Goal: Task Accomplishment & Management: Use online tool/utility

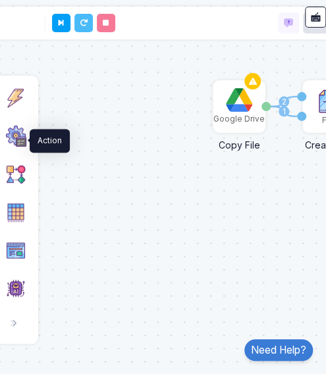
click at [16, 141] on img at bounding box center [15, 136] width 21 height 21
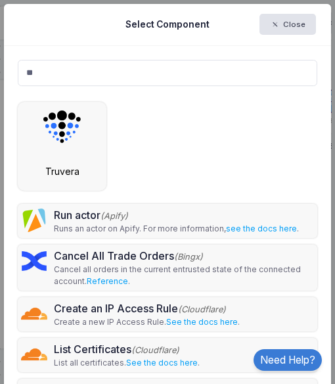
type input "*"
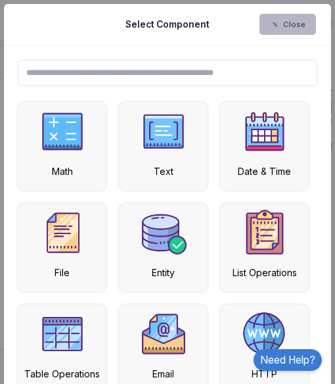
click at [279, 20] on button "Close" at bounding box center [288, 24] width 57 height 21
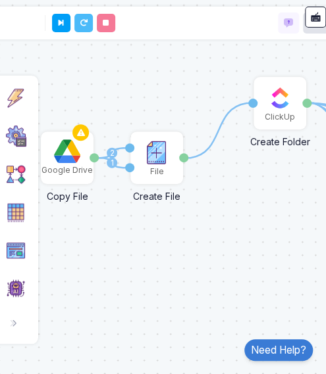
drag, startPoint x: 265, startPoint y: 185, endPoint x: 93, endPoint y: 237, distance: 179.4
click at [93, 237] on div "1 1 2 1 2 3 4 File Create File File Name Content File Google Drive Copy File Fi…" at bounding box center [162, 187] width 339 height 374
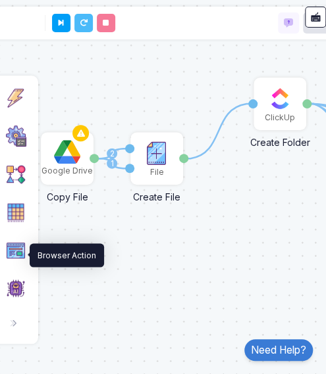
click at [20, 257] on img at bounding box center [15, 250] width 21 height 21
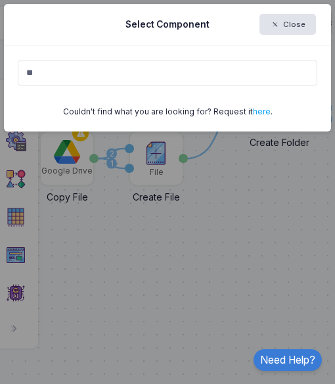
type input "*"
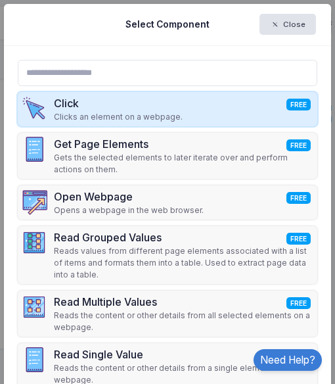
click at [79, 120] on p "Clicks an element on a webpage." at bounding box center [118, 117] width 129 height 12
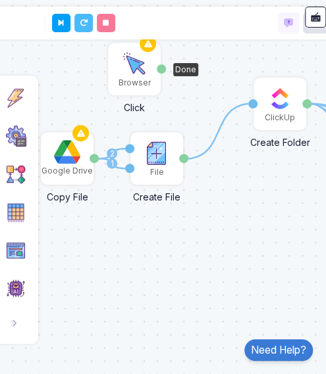
click at [134, 69] on img at bounding box center [134, 64] width 26 height 26
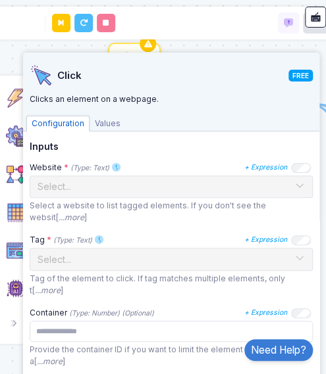
click at [134, 69] on h4 "Click FREE" at bounding box center [171, 76] width 283 height 24
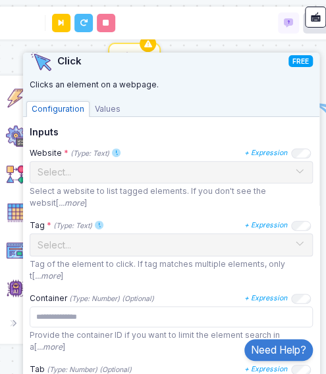
scroll to position [13, 0]
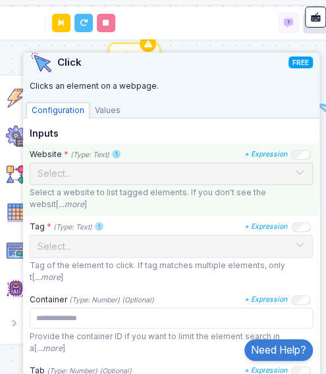
click at [294, 165] on span at bounding box center [299, 173] width 11 height 17
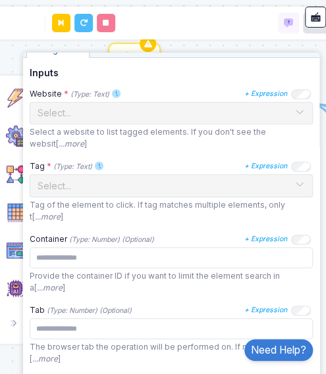
scroll to position [74, 0]
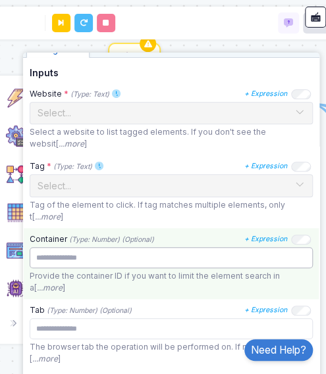
click at [284, 259] on input "number" at bounding box center [171, 257] width 283 height 21
click at [291, 259] on input "**" at bounding box center [171, 257] width 283 height 21
click at [289, 251] on input "**" at bounding box center [171, 257] width 283 height 21
click at [289, 251] on input "*" at bounding box center [171, 257] width 283 height 21
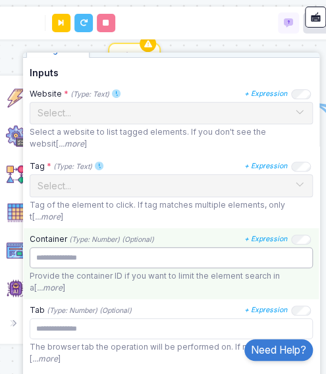
click at [289, 251] on input "*" at bounding box center [171, 257] width 283 height 21
type input "*"
click at [289, 251] on input "*" at bounding box center [171, 257] width 283 height 21
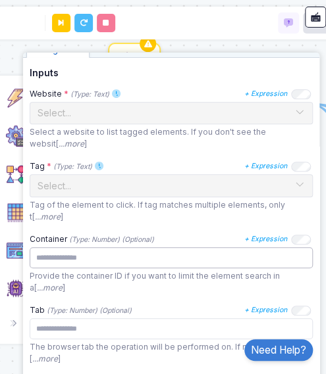
scroll to position [100, 0]
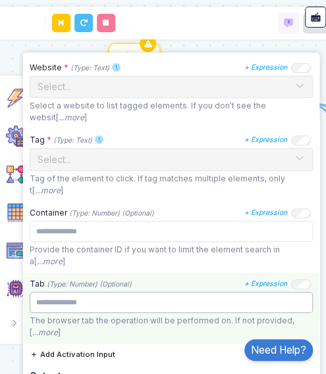
click at [255, 297] on input "number" at bounding box center [171, 302] width 283 height 21
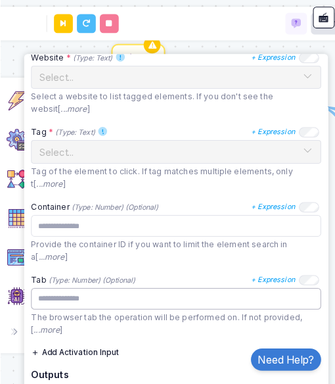
scroll to position [172, 0]
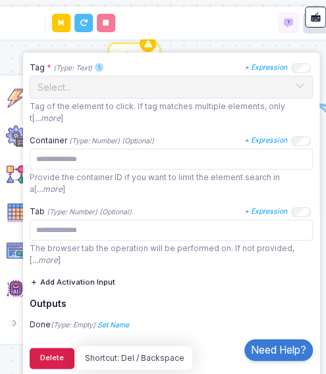
click at [64, 366] on button "Delete" at bounding box center [52, 358] width 45 height 21
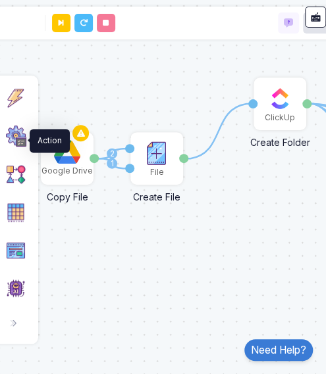
click at [12, 147] on img at bounding box center [15, 136] width 21 height 21
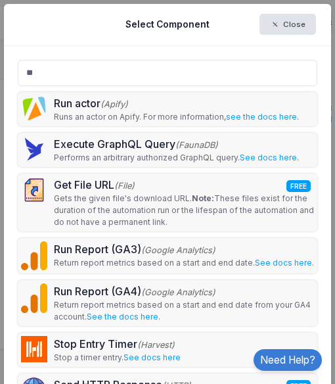
type input "*"
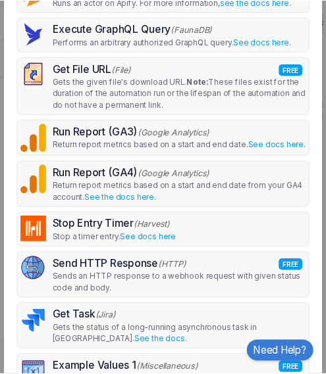
scroll to position [0, 0]
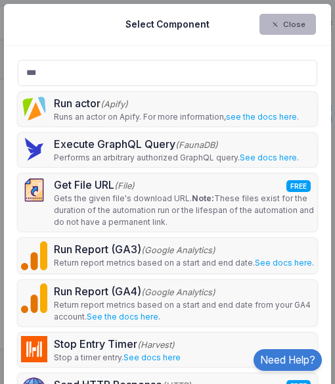
type input "***"
click at [281, 28] on span "button" at bounding box center [281, 25] width 0 height 11
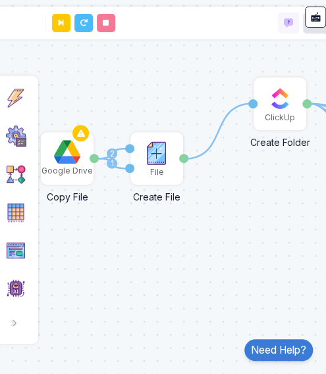
click at [9, 137] on img at bounding box center [15, 136] width 21 height 21
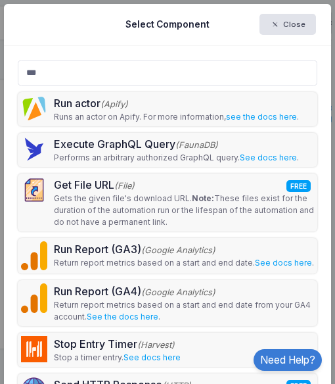
type input "***"
click at [282, 20] on button "Close" at bounding box center [288, 24] width 57 height 21
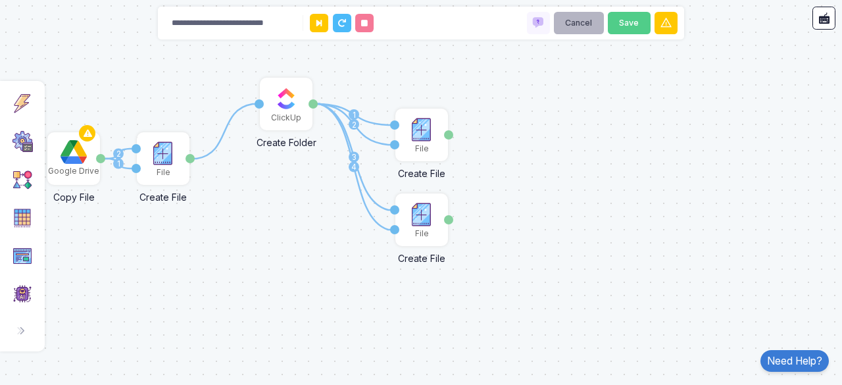
click at [325, 30] on button "Cancel" at bounding box center [579, 23] width 50 height 23
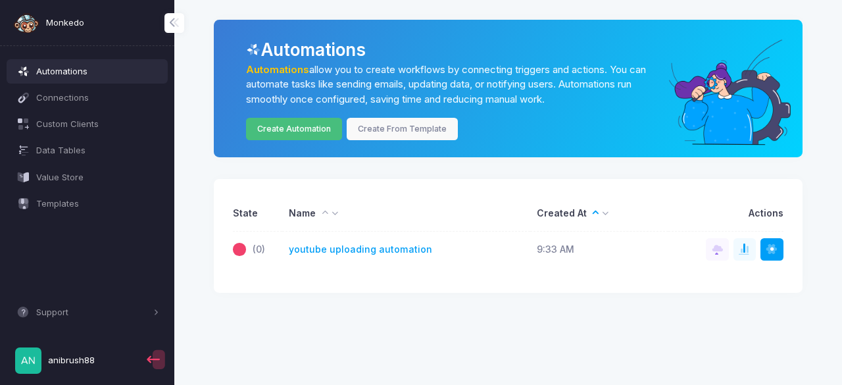
click at [319, 136] on link "Create Automation" at bounding box center [294, 129] width 97 height 23
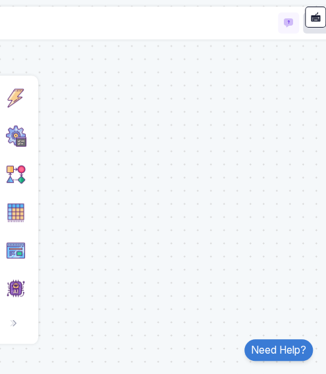
drag, startPoint x: 93, startPoint y: 32, endPoint x: 63, endPoint y: 169, distance: 140.1
click at [63, 169] on automation-editor "Cancel Save Click a category to add components. Trigger Listen to events and st…" at bounding box center [162, 187] width 339 height 374
